Goal: Transaction & Acquisition: Purchase product/service

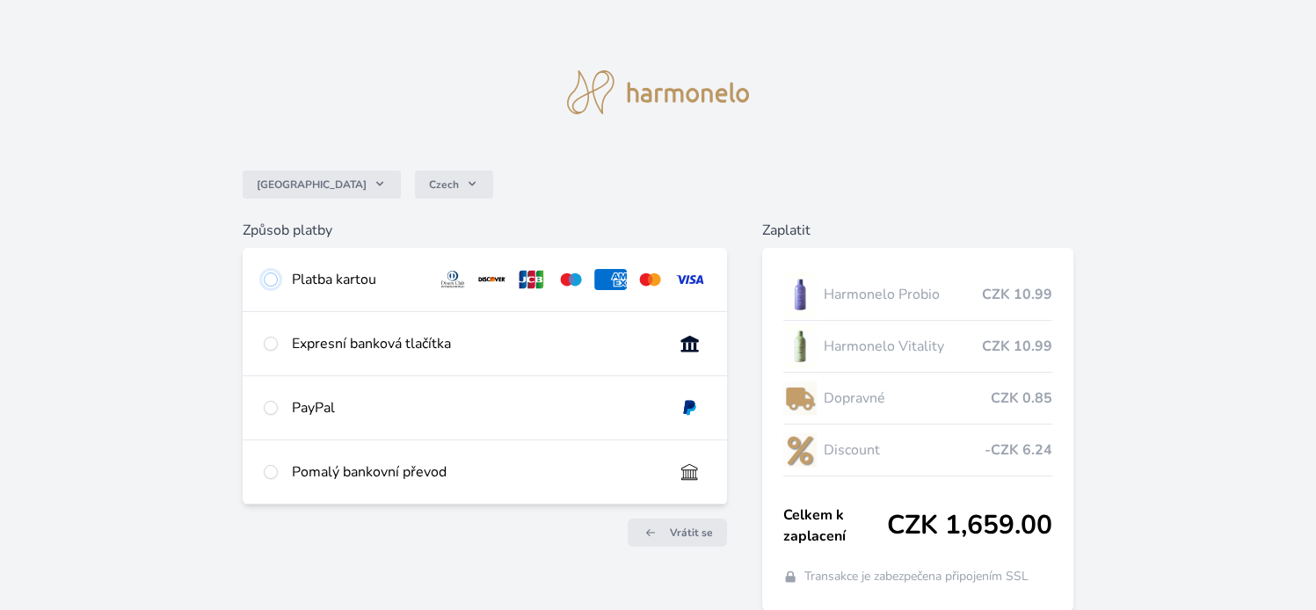
click at [269, 280] on input "radio" at bounding box center [271, 279] width 14 height 14
radio input "true"
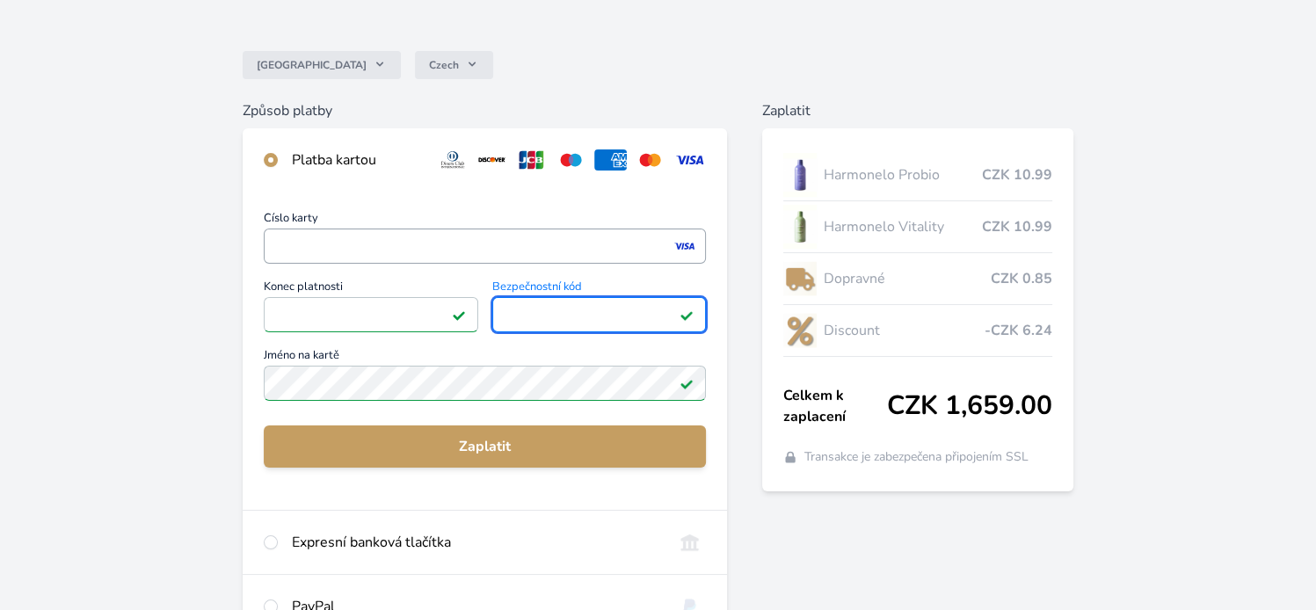
scroll to position [122, 0]
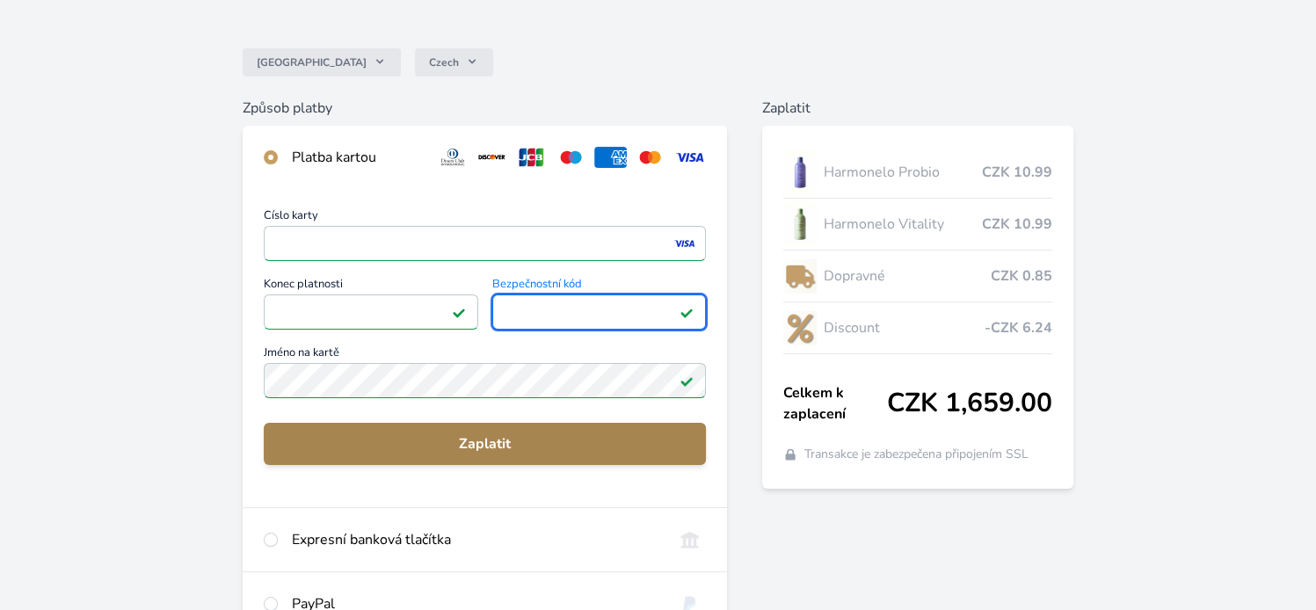
click at [482, 449] on span "Zaplatit" at bounding box center [485, 443] width 414 height 21
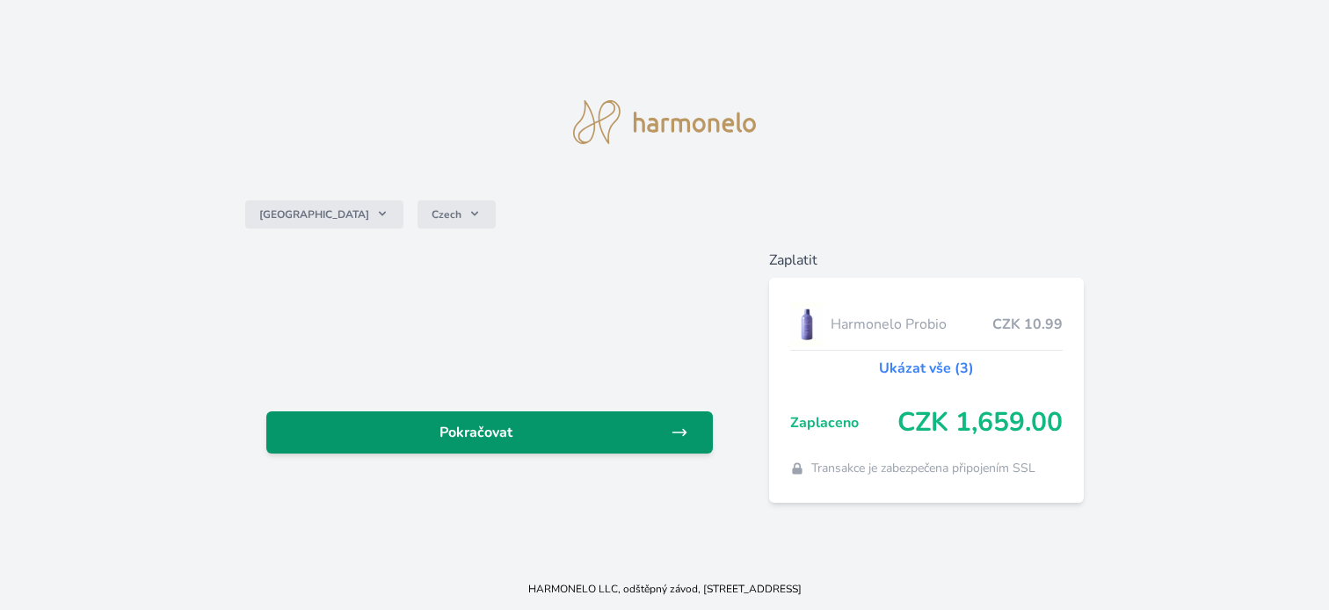
click at [486, 439] on span "Pokračovat" at bounding box center [475, 432] width 391 height 21
